Goal: Transaction & Acquisition: Book appointment/travel/reservation

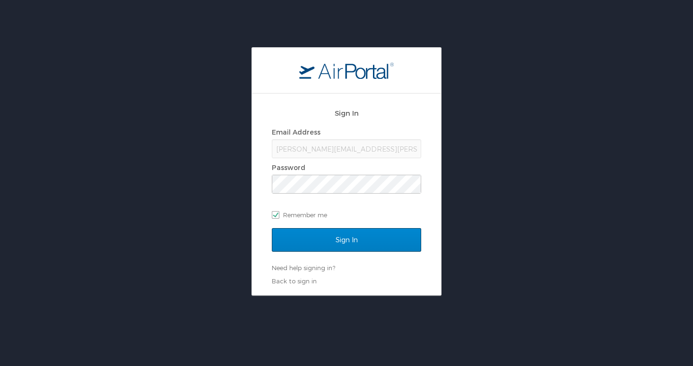
click at [346, 242] on input "Sign In" at bounding box center [346, 240] width 149 height 24
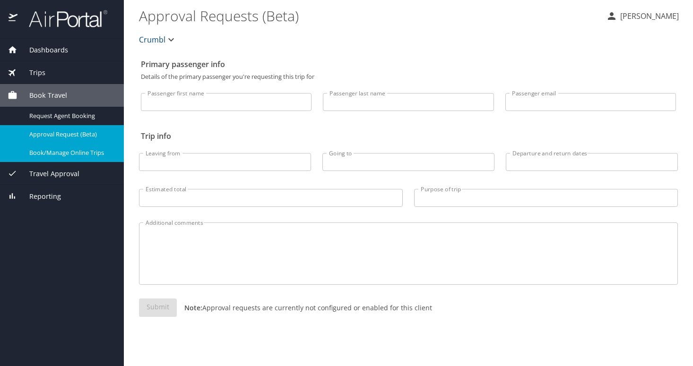
click at [106, 161] on div "Dashboards My Travel Dashboard Trips Current / Future Trips Past Trips Trips Mi…" at bounding box center [62, 123] width 124 height 169
click at [100, 156] on span "Book/Manage Online Trips" at bounding box center [70, 152] width 83 height 9
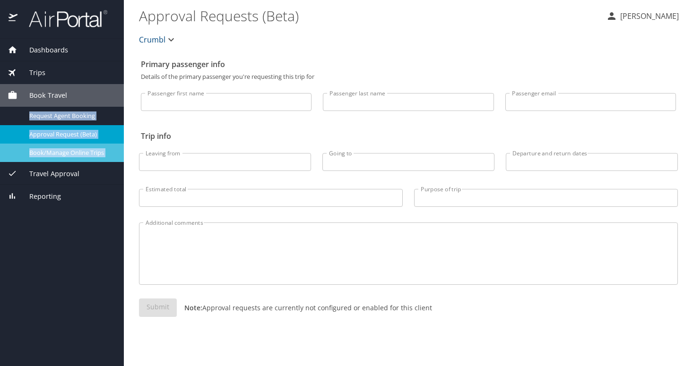
click at [82, 154] on span "Book/Manage Online Trips" at bounding box center [70, 152] width 83 height 9
